Goal: Task Accomplishment & Management: Complete application form

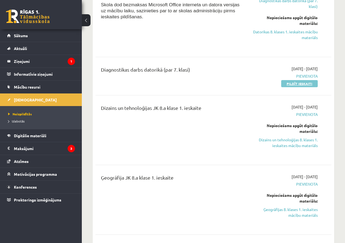
scroll to position [223, 0]
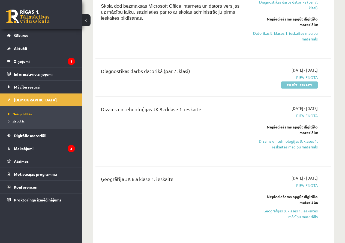
click at [291, 86] on link "Pildīt ieskaiti" at bounding box center [299, 84] width 37 height 7
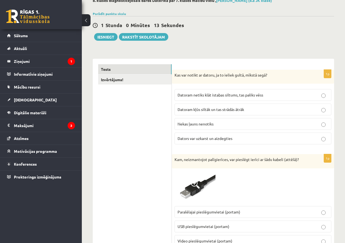
scroll to position [34, 0]
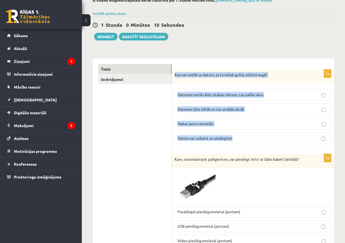
drag, startPoint x: 174, startPoint y: 69, endPoint x: 242, endPoint y: 142, distance: 99.0
click at [242, 142] on div "1p Kas var notikt ar datoru, ja to ieliek gultā, mīkstā segā? Datoram netiks kl…" at bounding box center [253, 108] width 162 height 79
copy div "Kas var notikt ar datoru, ja to ieliek gultā, mīkstā segā? Datoram netiks klāt …"
click at [233, 134] on label "Dators var uzkarst un aizdegties" at bounding box center [253, 138] width 157 height 12
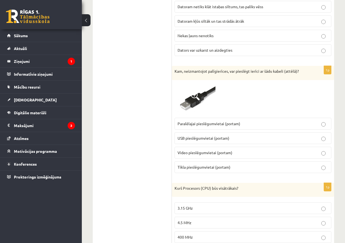
scroll to position [123, 0]
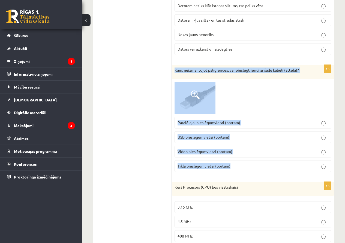
drag, startPoint x: 172, startPoint y: 68, endPoint x: 234, endPoint y: 163, distance: 113.5
click at [234, 163] on div "1p Kam, neizmantojot palīgierīces, var pieslēgt ierīci ar šādu kabeli (attēlā)?…" at bounding box center [253, 120] width 162 height 111
copy div "Kam, neizmantojot palīgierīces, var pieslēgt ierīci ar šādu kabeli (attēlā)? Pa…"
click at [232, 139] on p "USB pieslēgumvietai (portam)" at bounding box center [253, 137] width 151 height 6
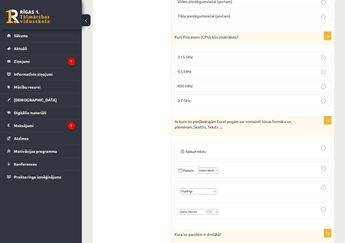
scroll to position [275, 0]
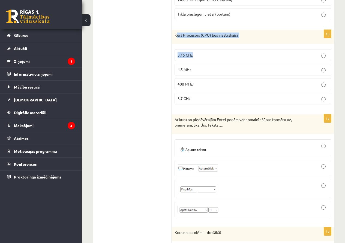
drag, startPoint x: 177, startPoint y: 32, endPoint x: 191, endPoint y: 56, distance: 28.1
click at [191, 56] on div "1p Kurš Procesors (CPU) būs visātrākais? 3.15 GHz 4.5 MHz 400 MHz 3.7 GHz" at bounding box center [253, 69] width 162 height 79
click at [193, 73] on label "4.5 MHz" at bounding box center [253, 70] width 157 height 12
drag, startPoint x: 175, startPoint y: 34, endPoint x: 204, endPoint y: 96, distance: 68.3
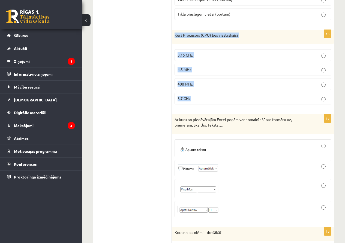
click at [204, 96] on div "1p Kurš Procesors (CPU) būs visātrākais? 3.15 GHz 4.5 MHz 400 MHz 3.7 GHz" at bounding box center [253, 69] width 162 height 79
copy div "Kurš Procesors (CPU) būs visātrākais? 3.15 GHz 4.5 MHz 400 MHz 3.7 GHz"
click at [206, 98] on p "3.7 GHz" at bounding box center [253, 98] width 151 height 6
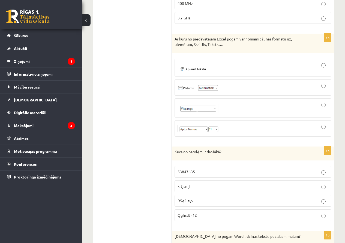
scroll to position [356, 0]
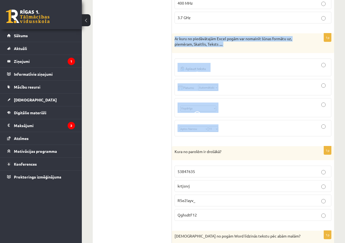
drag, startPoint x: 174, startPoint y: 39, endPoint x: 231, endPoint y: 120, distance: 98.4
click at [231, 120] on div "1p Ar kuru no piedāvātajām Excel pogām var nomainīt šūnas formātu uz, piemēram,…" at bounding box center [253, 86] width 162 height 107
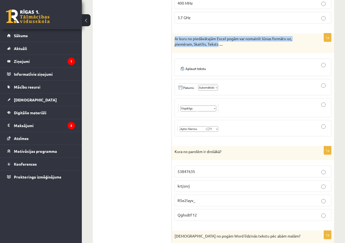
drag, startPoint x: 175, startPoint y: 36, endPoint x: 219, endPoint y: 47, distance: 45.1
click at [219, 47] on p "Ar kuru no piedāvātajām Excel pogām var nomainīt šūnas formātu uz, piemēram, Sk…" at bounding box center [240, 41] width 130 height 11
copy p "Ar kuru no piedāvātajām Excel pogām var nomainīt šūnas formātu uz, piemēram, Sk…"
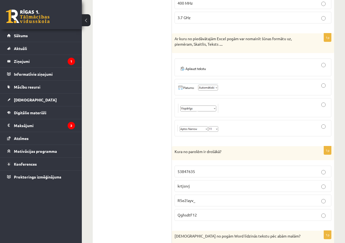
click at [226, 112] on div at bounding box center [253, 107] width 151 height 13
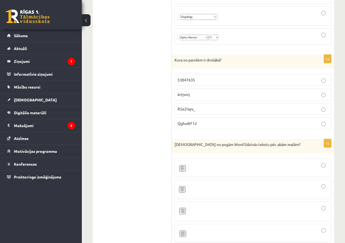
scroll to position [448, 0]
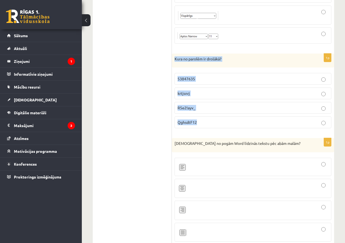
drag, startPoint x: 174, startPoint y: 59, endPoint x: 217, endPoint y: 115, distance: 71.0
click at [217, 115] on div "1p Kura no parolēm ir drošākā? 53847635 krtjsnrj R5e2!ayv_ QghsdtF12" at bounding box center [253, 92] width 162 height 79
copy div "Kura no parolēm ir drošākā? 53847635 krtjsnrj R5e2!ayv_ QghsdtF12"
click at [204, 107] on p "R5e2!ayv_" at bounding box center [253, 108] width 151 height 6
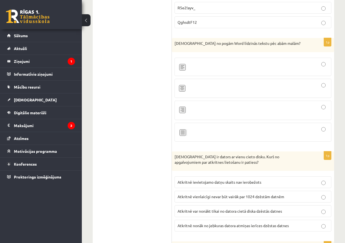
scroll to position [548, 0]
click at [196, 136] on span at bounding box center [198, 139] width 9 height 9
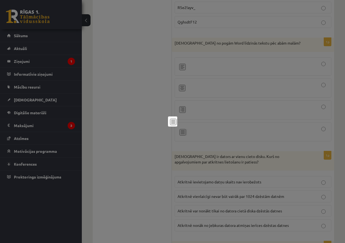
click at [184, 127] on div at bounding box center [172, 121] width 345 height 243
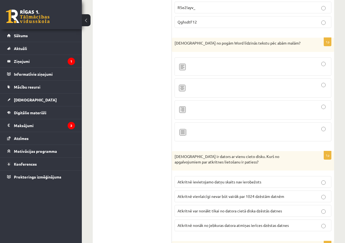
click at [321, 137] on div at bounding box center [253, 131] width 151 height 13
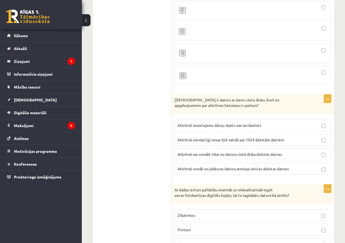
scroll to position [605, 0]
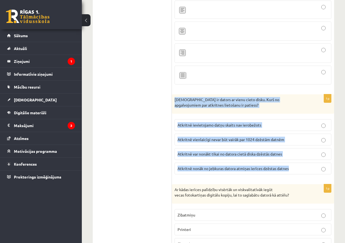
drag, startPoint x: 172, startPoint y: 98, endPoint x: 307, endPoint y: 176, distance: 156.1
click at [307, 176] on div "1p Jānim ir dators ar vienu cieto disku. Kurš no apgalvojumiem par atkritnes li…" at bounding box center [253, 136] width 162 height 84
copy div "Jānim ir dators ar vienu cieto disku. Kurš no apgalvojumiem par atkritnes lieto…"
click at [230, 151] on label "Atkritnē var nonākt tikai no datora cietā diska dzēstās datnes" at bounding box center [253, 154] width 157 height 12
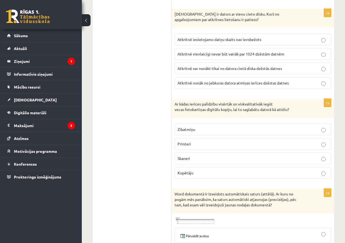
scroll to position [691, 0]
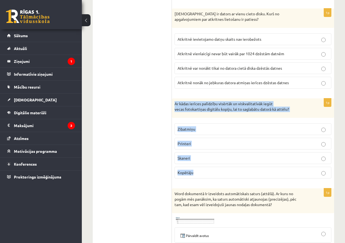
drag, startPoint x: 173, startPoint y: 101, endPoint x: 246, endPoint y: 174, distance: 102.8
click at [246, 174] on div "1p Ar kādas ierīces palīdzību visērtāk un viskvalitatīvāk iegūt vecas fotokarti…" at bounding box center [253, 140] width 162 height 84
copy div "Ar kādas ierīces palīdzību visērtāk un viskvalitatīvāk iegūt vecas fotokartiņas…"
click at [206, 156] on p "Skaneri" at bounding box center [253, 158] width 151 height 6
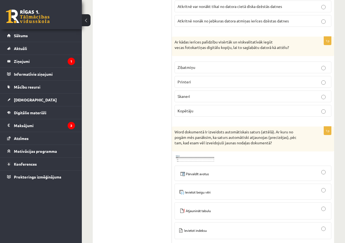
scroll to position [754, 0]
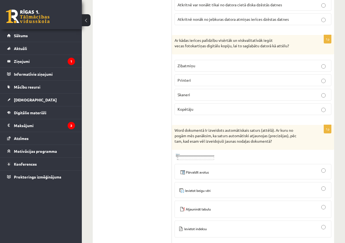
click at [174, 130] on div "Word dokumentā Ir izveidots automātiskais saturs (attēlā). Ar kuru no pogām mēs…" at bounding box center [253, 137] width 162 height 25
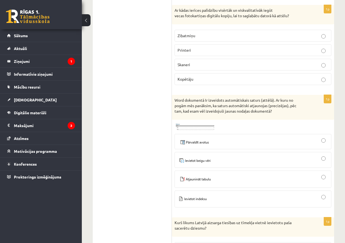
scroll to position [784, 0]
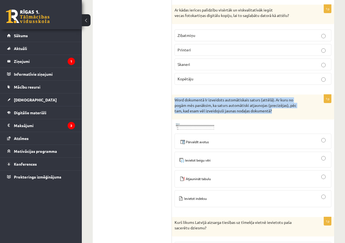
drag, startPoint x: 173, startPoint y: 96, endPoint x: 289, endPoint y: 116, distance: 118.0
click at [289, 116] on div "Word dokumentā Ir izveidots automātiskais saturs (attēlā). Ar kuru no pogām mēs…" at bounding box center [253, 106] width 162 height 25
copy p "Word dokumentā Ir izveidots automātiskais saturs (attēlā). Ar kuru no pogām mēs…"
click at [211, 181] on img at bounding box center [196, 178] width 36 height 8
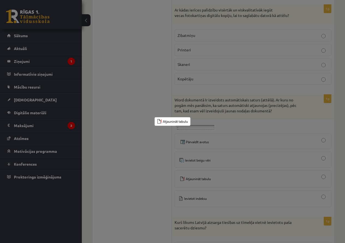
click at [168, 189] on div at bounding box center [172, 121] width 345 height 243
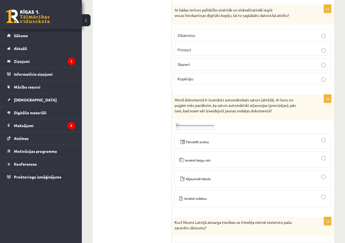
click at [262, 180] on div at bounding box center [253, 178] width 151 height 11
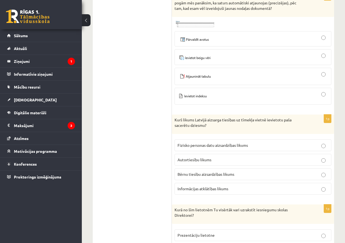
scroll to position [887, 0]
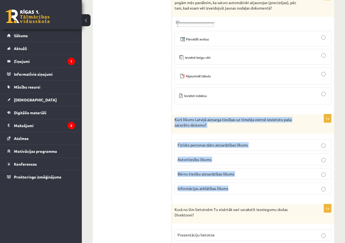
drag, startPoint x: 174, startPoint y: 120, endPoint x: 243, endPoint y: 190, distance: 98.0
click at [243, 190] on div "1p Kurš likums Latvijā aizsarga tiesības uz tīmekļa vietnē ievietotu paša sacer…" at bounding box center [253, 156] width 162 height 84
copy div "Kurš likums Latvijā aizsarga tiesības uz tīmekļa vietnē ievietotu paša sacerētu…"
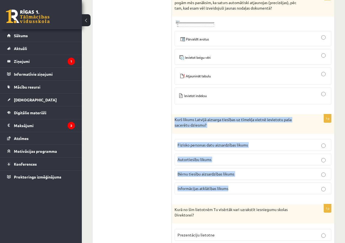
drag, startPoint x: 174, startPoint y: 114, endPoint x: 237, endPoint y: 196, distance: 104.1
click at [231, 165] on label "Autortiesību likums" at bounding box center [253, 159] width 157 height 12
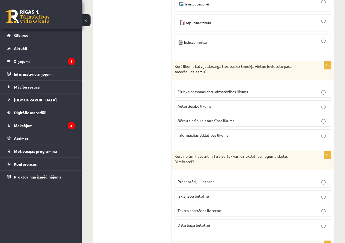
scroll to position [940, 0]
drag, startPoint x: 170, startPoint y: 153, endPoint x: 217, endPoint y: 189, distance: 59.2
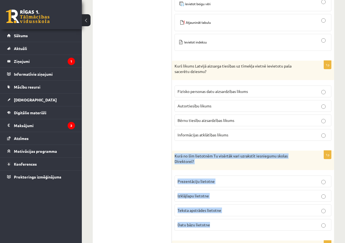
drag, startPoint x: 174, startPoint y: 156, endPoint x: 230, endPoint y: 216, distance: 82.2
click at [230, 216] on div "1p Kurā no šīm lietotnēm Tu visērtāk vari uzrakstīt iesniegumu skolas Direktore…" at bounding box center [253, 192] width 162 height 84
copy div "Kurā no šīm lietotnēm Tu visērtāk vari uzrakstīt iesniegumu skolas Direktorei? …"
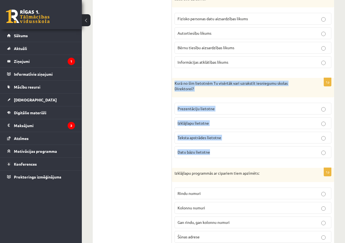
scroll to position [1013, 0]
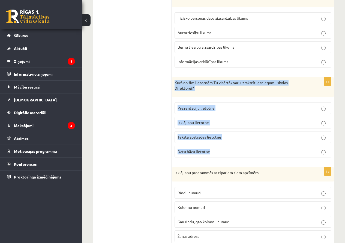
click at [218, 138] on span "Teksta apstrādes lietotne" at bounding box center [200, 136] width 44 height 5
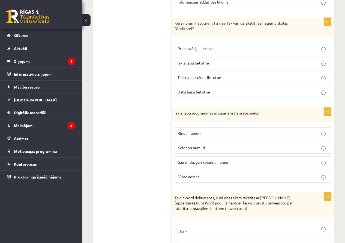
scroll to position [1073, 0]
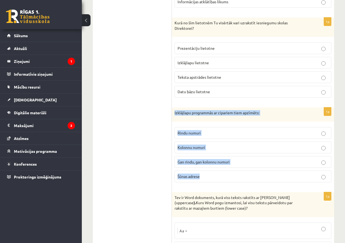
drag, startPoint x: 173, startPoint y: 112, endPoint x: 253, endPoint y: 175, distance: 101.5
click at [253, 175] on div "1p Izklājlapu programmās ar cipariem tiem apzīmēts: Rindu numuri Kolonnu numuri…" at bounding box center [253, 146] width 162 height 79
click at [227, 124] on div "1p Izklājlapu programmās ar cipariem tiem apzīmēts: Rindu numuri Kolonnu numuri…" at bounding box center [253, 146] width 162 height 79
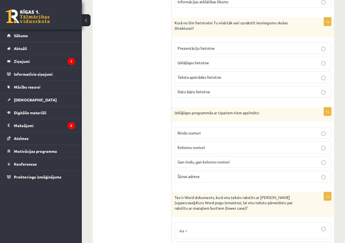
click at [230, 129] on label "Rindu numuri" at bounding box center [253, 133] width 157 height 12
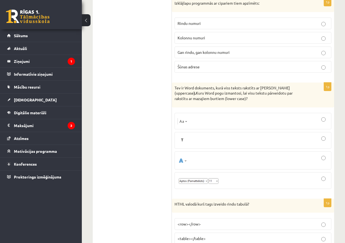
scroll to position [1183, 0]
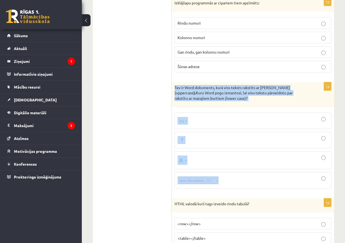
drag, startPoint x: 177, startPoint y: 89, endPoint x: 235, endPoint y: 170, distance: 100.4
click at [235, 170] on div "1p Tev ir Word dokuments, kurā viss teksts rakstīts ar Lielajiem burtiem (upper…" at bounding box center [253, 137] width 162 height 110
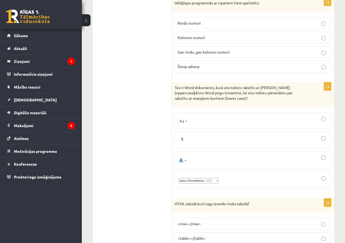
click at [192, 138] on div at bounding box center [253, 140] width 151 height 11
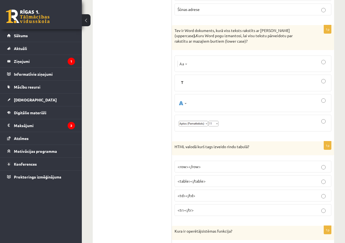
scroll to position [1240, 0]
click at [193, 62] on div at bounding box center [253, 63] width 151 height 10
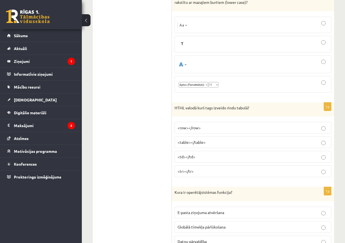
scroll to position [1280, 0]
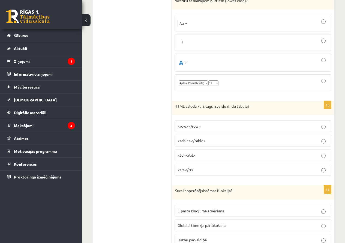
click at [237, 88] on label at bounding box center [253, 82] width 157 height 17
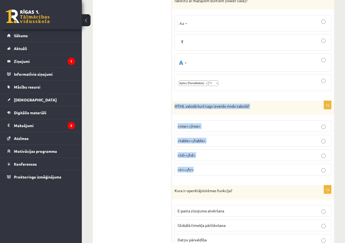
drag, startPoint x: 174, startPoint y: 107, endPoint x: 210, endPoint y: 170, distance: 72.9
click at [210, 170] on div "1p HTML valodā kurš tags izveido rindu tabulā? <row></row> <table></table> <td>…" at bounding box center [253, 140] width 162 height 79
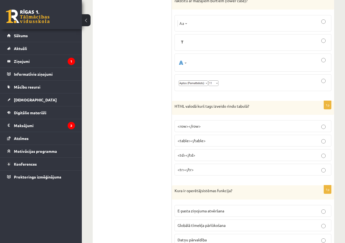
click at [157, 135] on ul "Tests Izvērtējums!" at bounding box center [135, 228] width 74 height 2820
click at [222, 127] on p "<row></row>" at bounding box center [253, 126] width 151 height 6
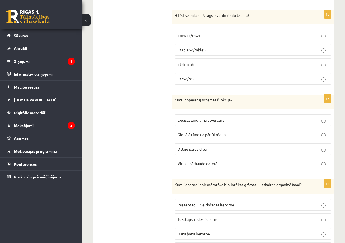
scroll to position [1372, 0]
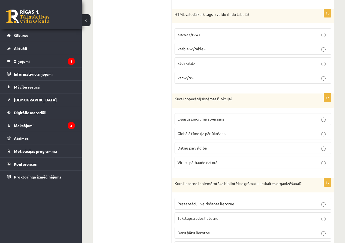
drag, startPoint x: 171, startPoint y: 97, endPoint x: 215, endPoint y: 143, distance: 63.5
click at [215, 143] on div "**********" at bounding box center [213, 136] width 241 height 2831
click at [174, 113] on div "1p Kura ir operētājsistēmas funkcija? E-pasta ziņojuma atvēršana Globālā tīmekļ…" at bounding box center [253, 132] width 162 height 79
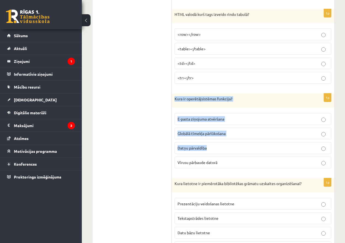
drag, startPoint x: 175, startPoint y: 98, endPoint x: 224, endPoint y: 153, distance: 73.2
click at [224, 153] on div "1p Kura ir operētājsistēmas funkcija? E-pasta ziņojuma atvēršana Globālā tīmekļ…" at bounding box center [253, 132] width 162 height 79
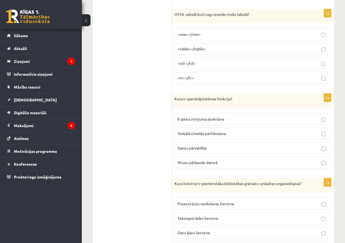
click at [170, 99] on ul "Tests Izvērtējums!" at bounding box center [135, 136] width 74 height 2820
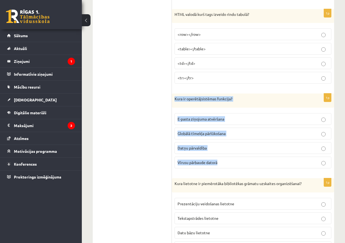
drag, startPoint x: 174, startPoint y: 99, endPoint x: 224, endPoint y: 157, distance: 76.8
click at [224, 157] on div "1p Kura ir operētājsistēmas funkcija? E-pasta ziņojuma atvēršana Globālā tīmekļ…" at bounding box center [253, 132] width 162 height 79
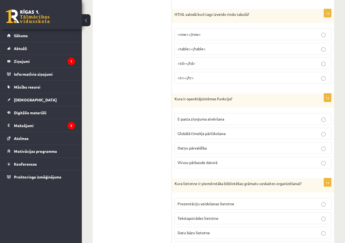
click at [151, 153] on ul "Tests Izvērtējums!" at bounding box center [135, 136] width 74 height 2820
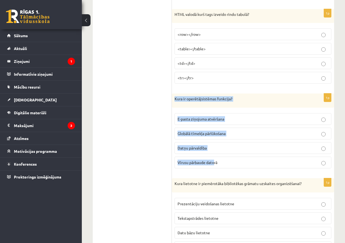
drag, startPoint x: 175, startPoint y: 98, endPoint x: 214, endPoint y: 155, distance: 69.3
click at [214, 155] on div "1p Kura ir operētājsistēmas funkcija? E-pasta ziņojuma atvēršana Globālā tīmekļ…" at bounding box center [253, 132] width 162 height 79
click at [172, 113] on div "1p Kura ir operētājsistēmas funkcija? E-pasta ziņojuma atvēršana Globālā tīmekļ…" at bounding box center [253, 132] width 162 height 79
drag, startPoint x: 175, startPoint y: 103, endPoint x: 218, endPoint y: 161, distance: 72.1
click at [218, 161] on div "1p Kura ir operētājsistēmas funkcija? E-pasta ziņojuma atvēršana Globālā tīmekļ…" at bounding box center [253, 132] width 162 height 79
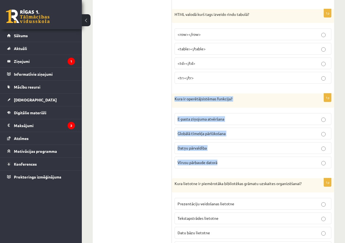
click at [228, 151] on label "Datņu pārvaldība" at bounding box center [253, 148] width 157 height 12
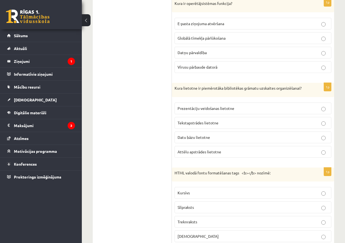
scroll to position [1467, 0]
drag, startPoint x: 176, startPoint y: 87, endPoint x: 188, endPoint y: 90, distance: 12.0
click at [188, 90] on p "Kura lietotne ir piemērotāka bibliotēkas grāmatu uzskaites organizēšanai?" at bounding box center [240, 87] width 130 height 5
drag, startPoint x: 168, startPoint y: 86, endPoint x: 199, endPoint y: 115, distance: 42.5
click at [199, 115] on div "**********" at bounding box center [213, 40] width 241 height 2831
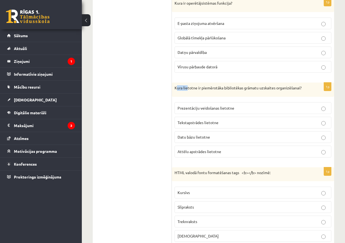
click at [174, 91] on div "Kura lietotne ir piemērotāka bibliotēkas grāmatu uzskaites organizēšanai?" at bounding box center [253, 89] width 162 height 14
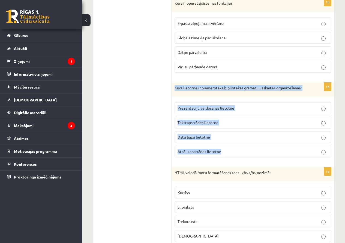
drag, startPoint x: 174, startPoint y: 91, endPoint x: 240, endPoint y: 148, distance: 87.6
click at [240, 148] on div "1p Kura lietotne ir piemērotāka bibliotēkas grāmatu uzskaites organizēšanai? Pr…" at bounding box center [253, 121] width 162 height 79
click at [208, 137] on span "Datu bāzu lietotne" at bounding box center [194, 136] width 32 height 5
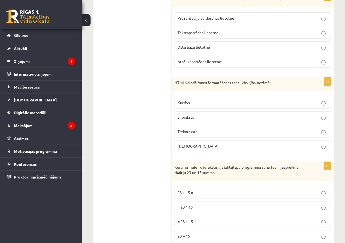
scroll to position [1557, 0]
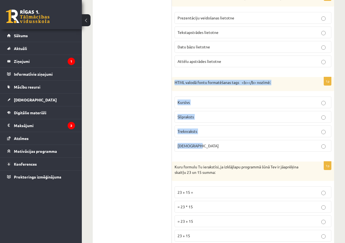
drag, startPoint x: 175, startPoint y: 83, endPoint x: 212, endPoint y: 140, distance: 67.5
click at [212, 140] on div "1p HTML valodā fontu formatēšanas tags <b></b> nozīmē: Kursīvs Slīpraksts Trekn…" at bounding box center [253, 116] width 162 height 79
click at [177, 96] on fieldset "Kursīvs Slīpraksts Treknraksts Augšraksts" at bounding box center [253, 123] width 157 height 59
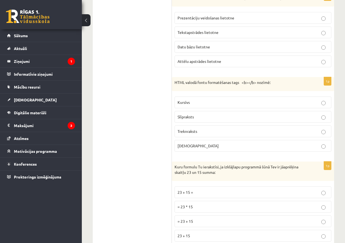
click at [207, 130] on p "Treknraksts" at bounding box center [253, 131] width 151 height 6
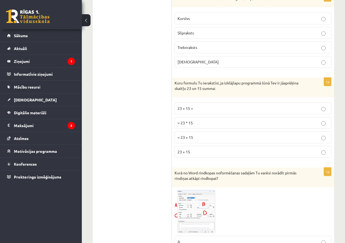
scroll to position [1641, 0]
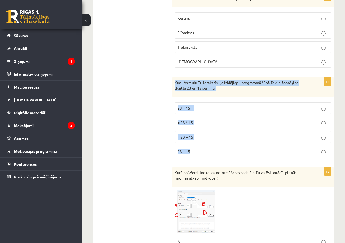
drag, startPoint x: 173, startPoint y: 82, endPoint x: 210, endPoint y: 148, distance: 75.6
click at [210, 148] on div "1p Kuru formulu Tu ierakstīsi, ja izklājlapu programmā šūnā Tev ir jāaprēķina s…" at bounding box center [253, 119] width 162 height 84
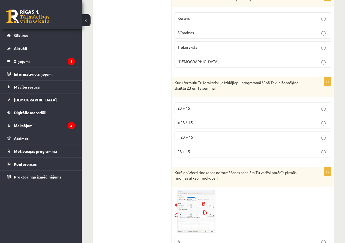
click at [203, 149] on p "23 + 15" at bounding box center [253, 151] width 151 height 6
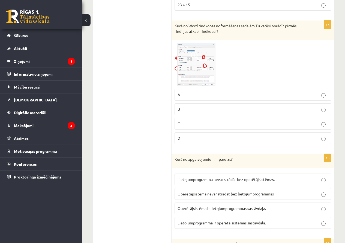
scroll to position [1787, 0]
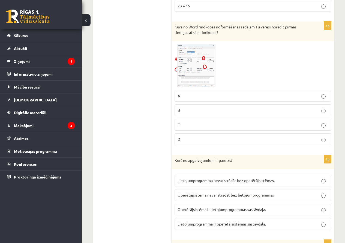
click at [203, 147] on div "1p Kurā no Word rindkopas noformēšanas sadaļām Tu varēsi norādīt pirmās rindiņa…" at bounding box center [253, 86] width 162 height 128
click at [204, 71] on img at bounding box center [195, 65] width 41 height 43
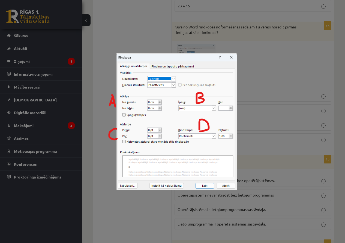
click at [201, 37] on div at bounding box center [172, 121] width 345 height 243
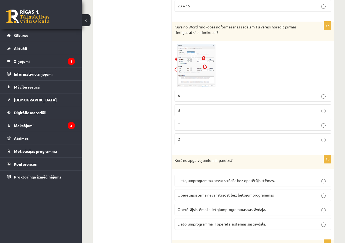
click at [190, 120] on label "C" at bounding box center [253, 125] width 157 height 12
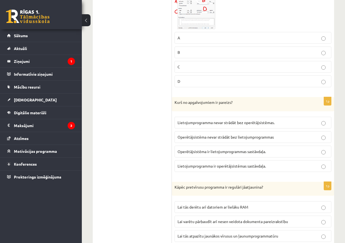
scroll to position [1846, 0]
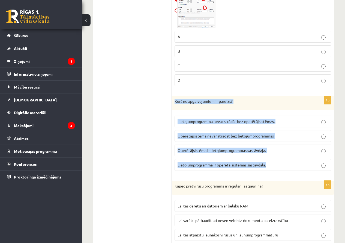
drag, startPoint x: 174, startPoint y: 102, endPoint x: 270, endPoint y: 165, distance: 115.1
click at [270, 165] on div "1p Kurš no apgalvojumiem ir pareizs? Lietojumprogramma nevar strādāt bez operēt…" at bounding box center [253, 135] width 162 height 79
click at [248, 136] on span "Operētājsistēma nevar strādāt bez lietojumprogrammas" at bounding box center [226, 135] width 96 height 5
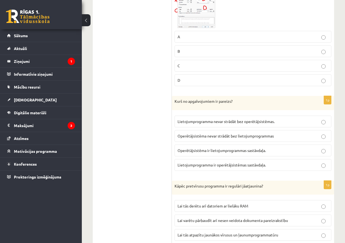
click at [276, 126] on label "Lietojumprogramma nevar strādāt bez operētājsistēmas." at bounding box center [253, 121] width 157 height 12
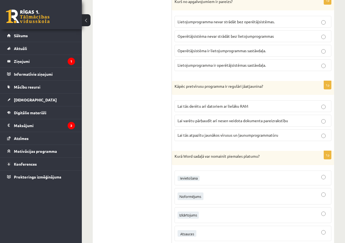
scroll to position [1946, 0]
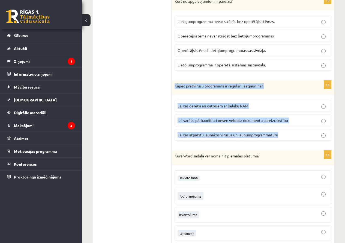
drag, startPoint x: 175, startPoint y: 82, endPoint x: 310, endPoint y: 138, distance: 146.3
click at [310, 138] on div "1p Kāpēc pretvīrusu programma ir regulāri jāatjaunina? Lai tās derētu arī dator…" at bounding box center [253, 112] width 162 height 65
click at [222, 137] on p "Lai tās atpazītu jaunākos vīrusus un ļaunumprogrammatūru" at bounding box center [253, 135] width 151 height 6
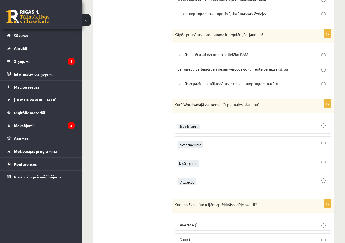
scroll to position [1997, 0]
click at [205, 162] on div at bounding box center [253, 163] width 151 height 10
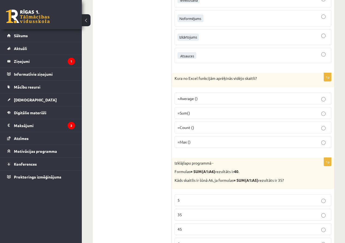
scroll to position [2123, 0]
click at [191, 97] on span "=Average ()" at bounding box center [188, 97] width 20 height 5
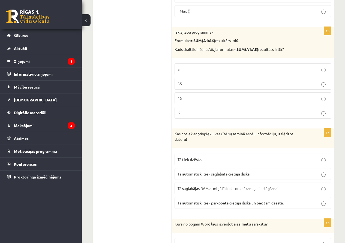
scroll to position [2254, 0]
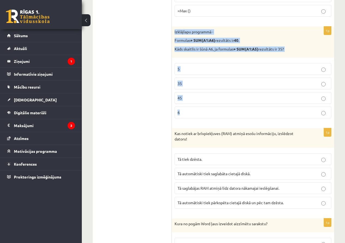
drag, startPoint x: 173, startPoint y: 31, endPoint x: 207, endPoint y: 117, distance: 92.3
click at [207, 117] on div "1p Izklājlapu programmā - Formulas = SUM(A1:A6) rezultāts ir 40 . Kāds skaitlis…" at bounding box center [253, 74] width 162 height 96
click at [199, 68] on p "5" at bounding box center [253, 69] width 151 height 6
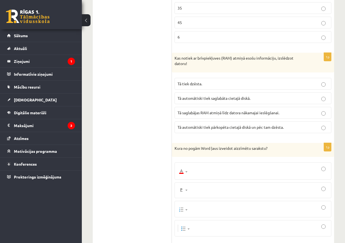
scroll to position [2330, 0]
click at [178, 59] on p "Kas notiek ar brīvpiekļuves (RAM) atmiņā esošu informāciju, izslēdzot datoru!" at bounding box center [240, 60] width 130 height 11
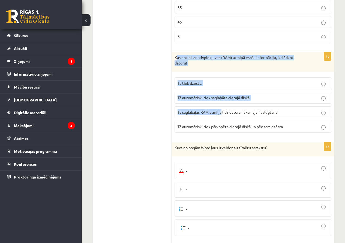
drag, startPoint x: 176, startPoint y: 58, endPoint x: 222, endPoint y: 107, distance: 67.6
click at [222, 107] on div "1p Kas notiek ar brīvpiekļuves (RAM) atmiņā esošu informāciju, izslēdzot datoru…" at bounding box center [253, 94] width 162 height 84
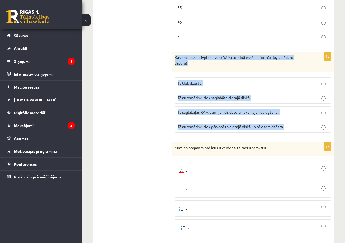
drag, startPoint x: 174, startPoint y: 57, endPoint x: 309, endPoint y: 128, distance: 152.6
click at [309, 128] on div "1p Kas notiek ar brīvpiekļuves (RAM) atmiņā esošu informāciju, izslēdzot datoru…" at bounding box center [253, 94] width 162 height 84
click at [214, 71] on div "Kas notiek ar brīvpiekļuves (RAM) atmiņā esošu informāciju, izslēdzot datoru!" at bounding box center [253, 61] width 162 height 19
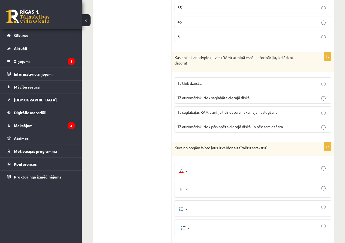
click at [218, 84] on p "Tā tiek dzēsta." at bounding box center [253, 83] width 151 height 6
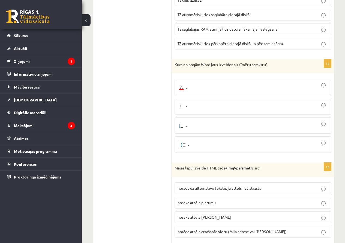
scroll to position [2413, 0]
click at [193, 112] on label at bounding box center [253, 106] width 157 height 16
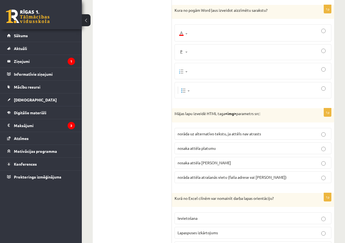
scroll to position [2467, 0]
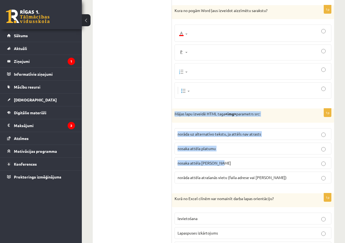
drag, startPoint x: 175, startPoint y: 114, endPoint x: 288, endPoint y: 154, distance: 120.1
click at [288, 154] on div "1p Mājas lapu izveidē HTML taga <img> parametrs src: norāda uz alternatīvo teks…" at bounding box center [253, 147] width 162 height 79
click at [285, 120] on div "Mājas lapu izveidē HTML taga <img> parametrs src:" at bounding box center [253, 115] width 162 height 14
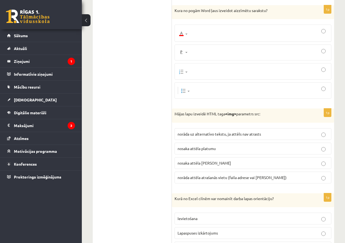
click at [230, 152] on label "nosaka attēla platumu" at bounding box center [253, 148] width 157 height 12
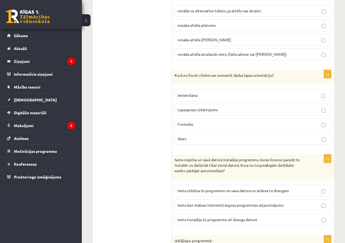
scroll to position [2590, 0]
click at [239, 111] on p "Lapaspuses izkārtojums" at bounding box center [253, 109] width 151 height 6
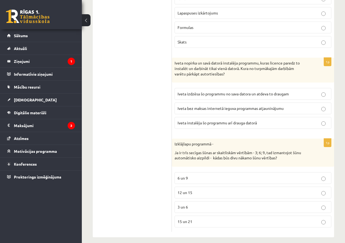
scroll to position [2687, 0]
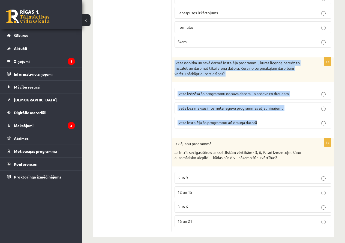
drag, startPoint x: 173, startPoint y: 61, endPoint x: 267, endPoint y: 127, distance: 114.2
click at [267, 127] on div "1p Iveta nopirka un savā datorā instalēja programmu, kuras licence paredz to in…" at bounding box center [253, 94] width 162 height 75
click at [253, 82] on div "1p Iveta nopirka un savā datorā instalēja programmu, kuras licence paredz to in…" at bounding box center [253, 94] width 162 height 75
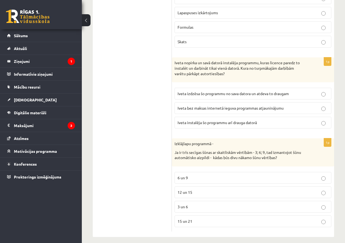
click at [285, 125] on p "Iveta instalēja šo programmu arī drauga datorā" at bounding box center [253, 123] width 151 height 6
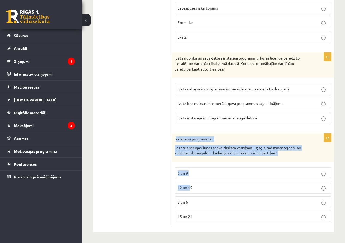
drag, startPoint x: 175, startPoint y: 136, endPoint x: 190, endPoint y: 188, distance: 53.7
click at [190, 188] on div "1p Izklājlapu programmā - Ja ir trīs secīgas šūnas ar skaitliskām vērtībām - 3;…" at bounding box center [253, 179] width 162 height 93
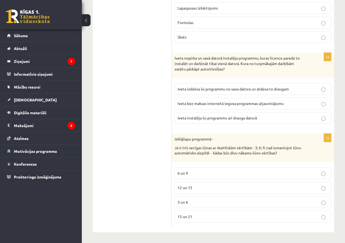
click at [174, 137] on div "Izklājlapu programmā - Ja ir trīs secīgas šūnas ar skaitliskām vērtībām - 3; 6;…" at bounding box center [253, 147] width 162 height 28
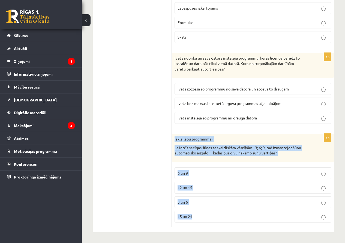
drag, startPoint x: 174, startPoint y: 137, endPoint x: 207, endPoint y: 219, distance: 87.8
click at [207, 219] on div "1p Izklājlapu programmā - Ja ir trīs secīgas šūnas ar skaitliskām vērtībām - 3;…" at bounding box center [253, 179] width 162 height 93
click at [203, 189] on p "12 un 15" at bounding box center [253, 187] width 151 height 6
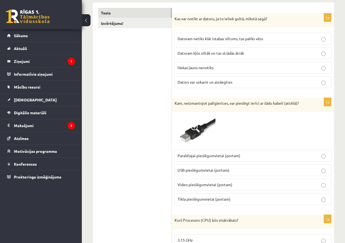
scroll to position [0, 0]
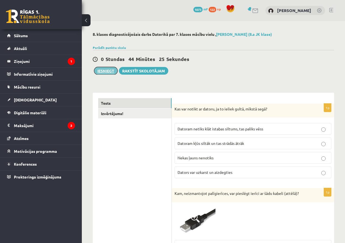
click at [108, 70] on button "Iesniegt" at bounding box center [105, 71] width 23 height 8
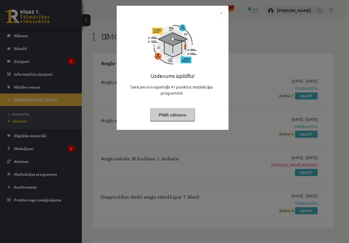
click at [221, 16] on img "Close" at bounding box center [221, 13] width 8 height 8
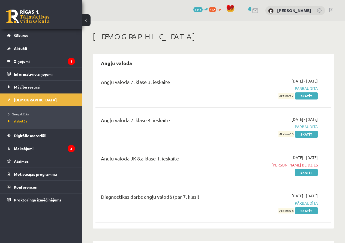
click at [43, 112] on link "Neizpildītās" at bounding box center [42, 113] width 68 height 5
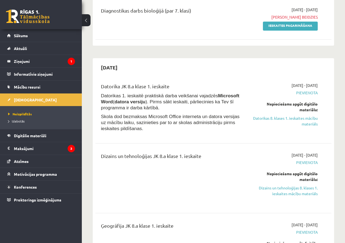
scroll to position [124, 0]
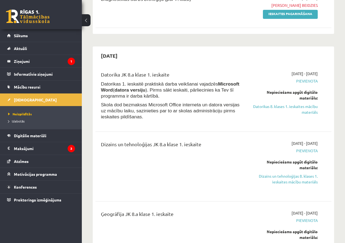
click at [212, 130] on div "Datorika JK 8.a klase 1. ieskaite Datorikas 1. ieskaitē praktiskā darba veikšan…" at bounding box center [213, 239] width 236 height 348
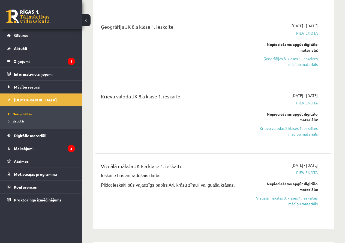
scroll to position [311, 0]
